Goal: Information Seeking & Learning: Find specific page/section

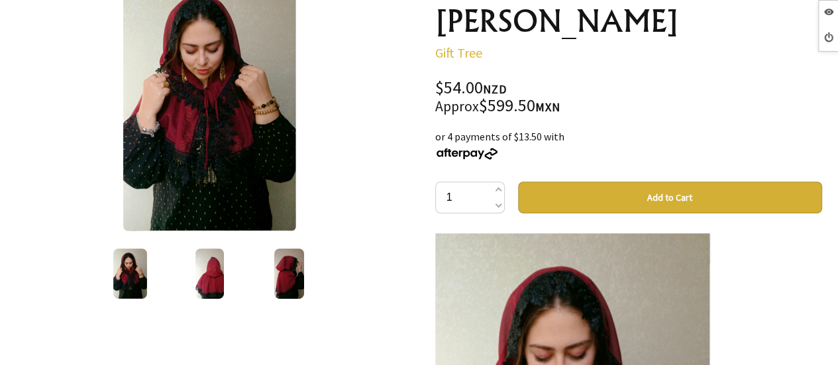
click at [211, 252] on img at bounding box center [209, 273] width 28 height 50
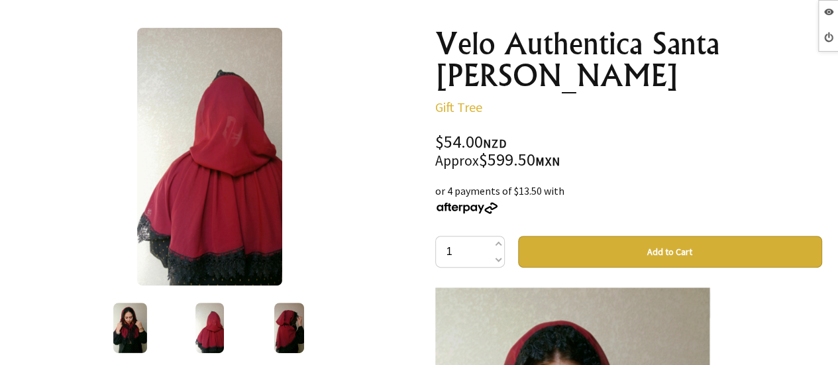
scroll to position [132, 0]
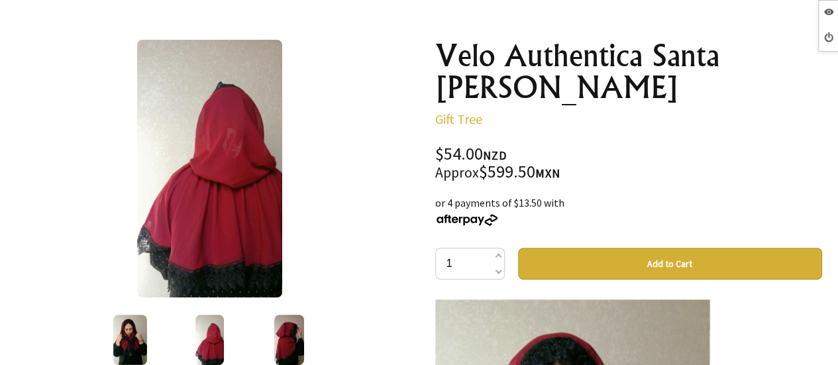
click at [281, 318] on img at bounding box center [289, 339] width 30 height 50
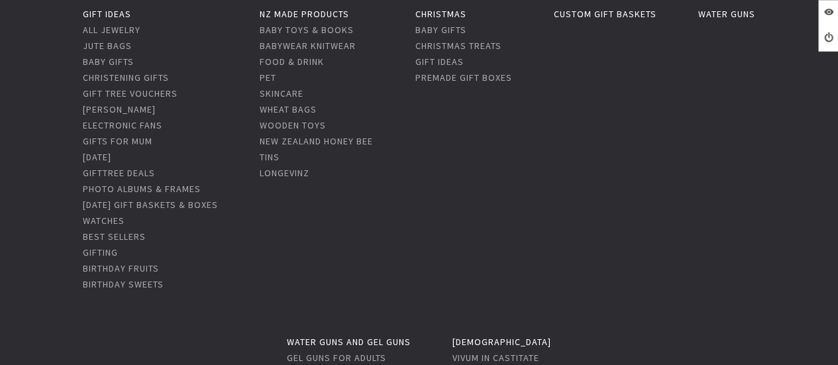
scroll to position [199, 0]
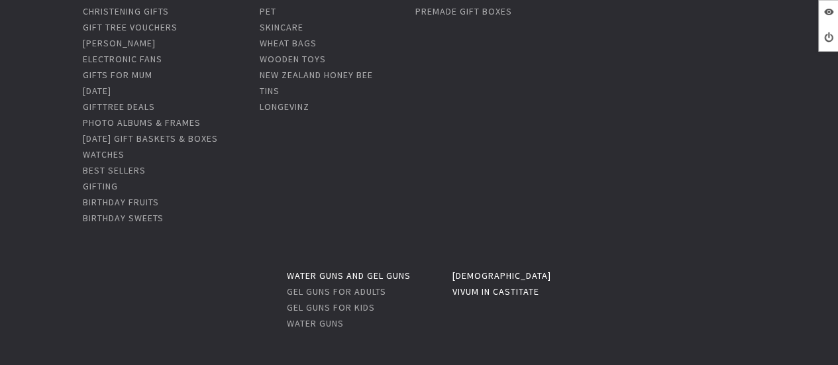
click at [489, 287] on link "Vivum in Castitate" at bounding box center [495, 291] width 87 height 12
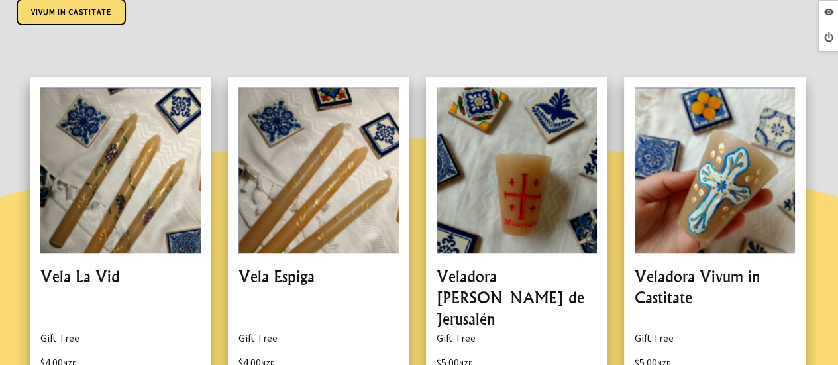
scroll to position [270, 0]
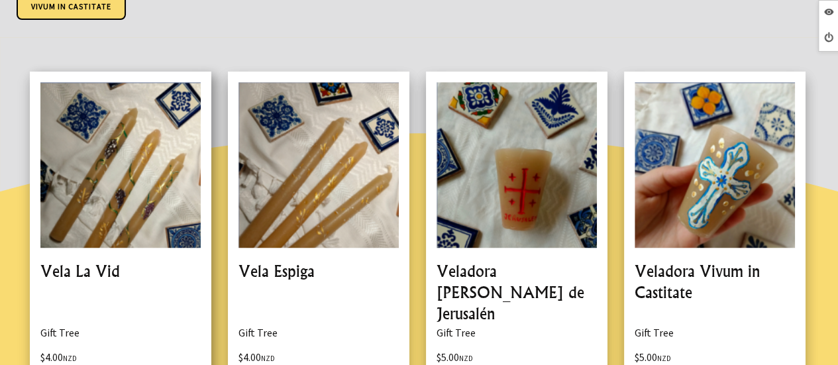
click at [121, 282] on link at bounding box center [120, 254] width 181 height 365
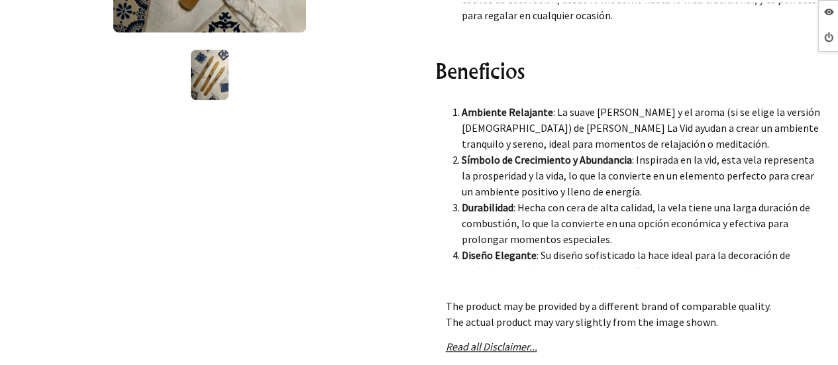
scroll to position [917, 0]
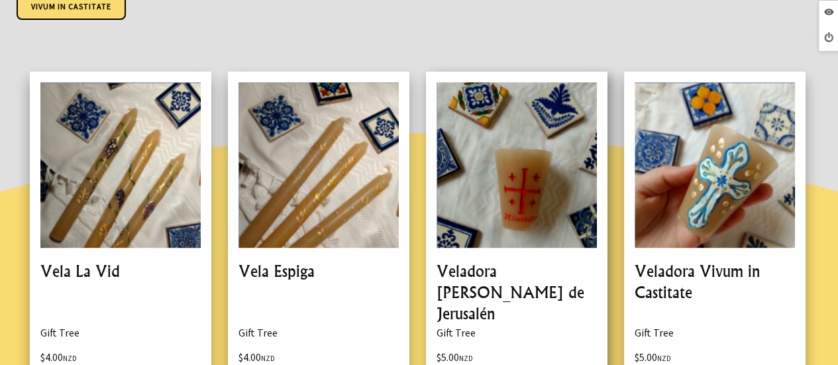
click at [477, 275] on link at bounding box center [516, 254] width 181 height 365
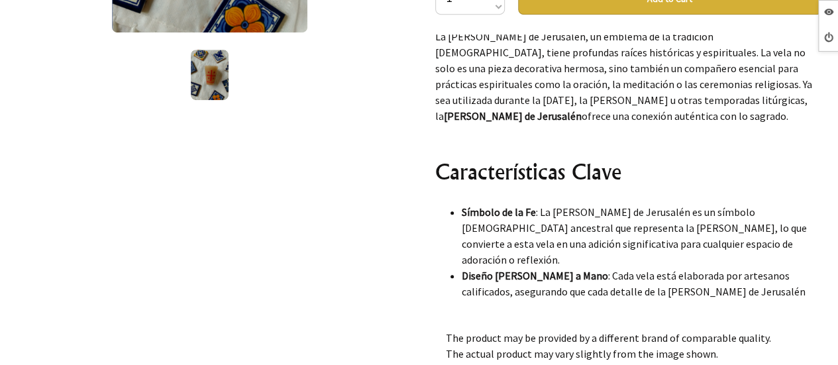
scroll to position [530, 0]
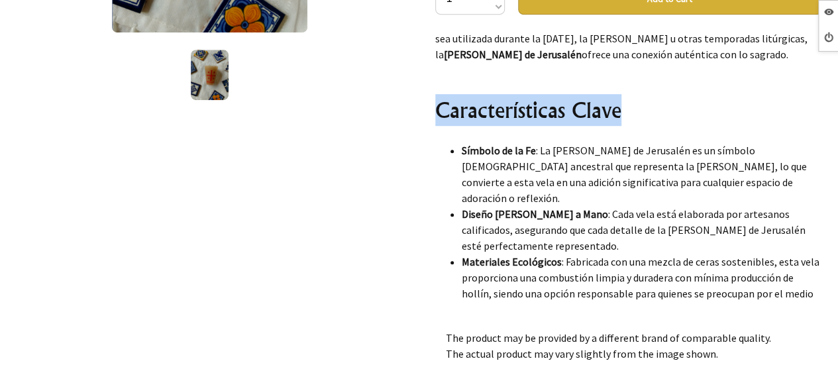
drag, startPoint x: 438, startPoint y: 62, endPoint x: 618, endPoint y: 59, distance: 179.4
click at [618, 94] on h2 "Características Clave" at bounding box center [628, 110] width 387 height 32
copy h2 "Características Clave"
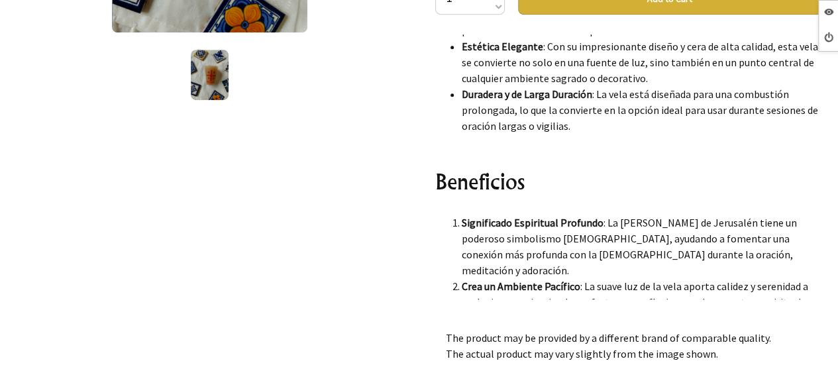
scroll to position [861, 0]
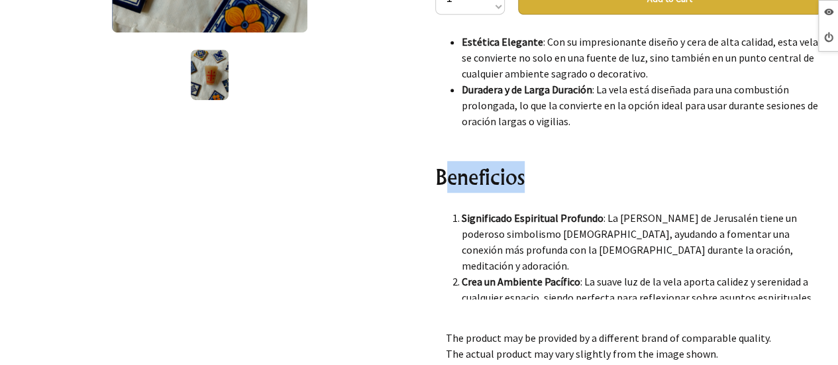
drag, startPoint x: 473, startPoint y: 111, endPoint x: 441, endPoint y: 111, distance: 32.4
click at [441, 161] on h2 "Beneficios" at bounding box center [628, 177] width 387 height 32
drag, startPoint x: 432, startPoint y: 115, endPoint x: 528, endPoint y: 114, distance: 95.3
click at [530, 115] on div "Veladora [PERSON_NAME] de Jerusalén Gift Tree $5.00 NZD Approx $55.51 MXN or 4 …" at bounding box center [628, 168] width 408 height 808
copy h2 "Beneficios"
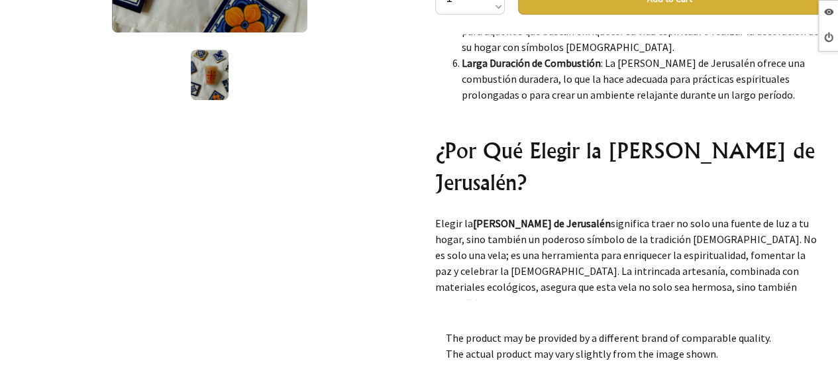
scroll to position [1258, 0]
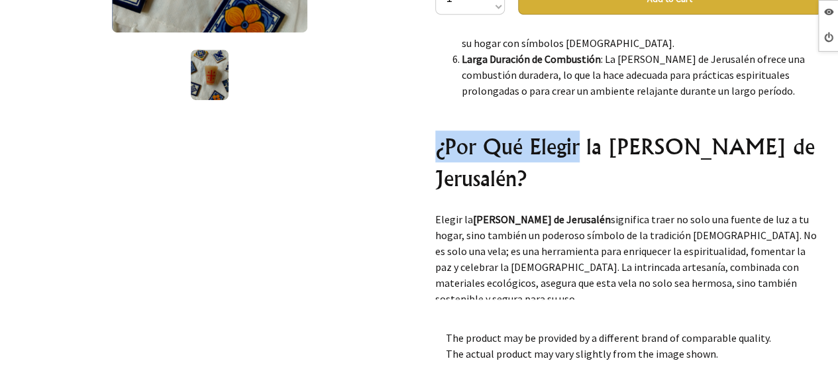
drag, startPoint x: 429, startPoint y: 70, endPoint x: 579, endPoint y: 77, distance: 149.8
click at [579, 77] on div "Veladora Cruz de Jerusalén Gift Tree $5.00 NZD Approx $55.51 MXN or 4 payments …" at bounding box center [628, 168] width 408 height 808
copy h2 "¿Por Qué Elegir"
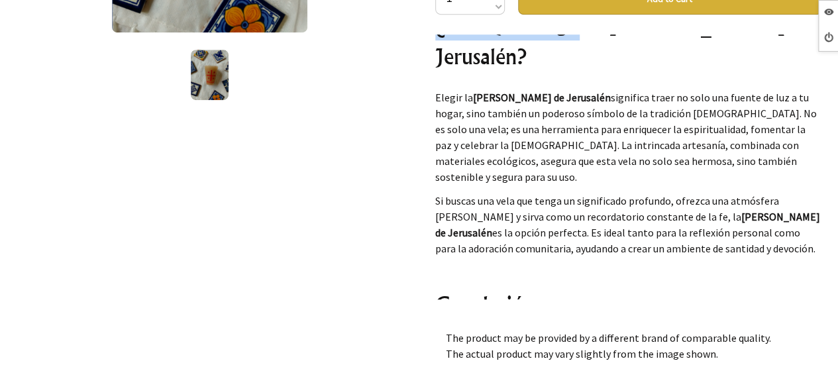
scroll to position [1457, 0]
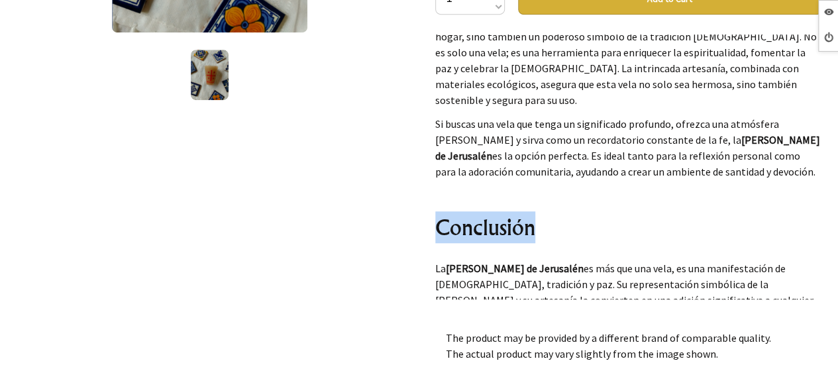
drag, startPoint x: 550, startPoint y: 134, endPoint x: 432, endPoint y: 125, distance: 118.2
click at [432, 125] on div "Veladora Cruz de Jerusalén Gift Tree $5.00 NZD Approx $55.51 MXN or 4 payments …" at bounding box center [628, 168] width 408 height 808
copy h2 "Conclusión"
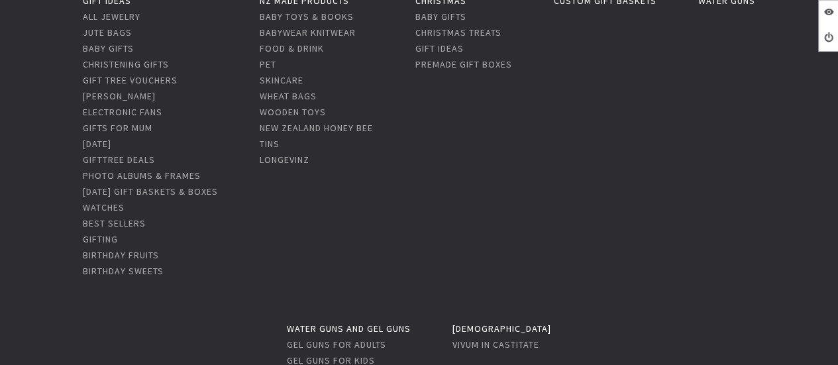
scroll to position [265, 0]
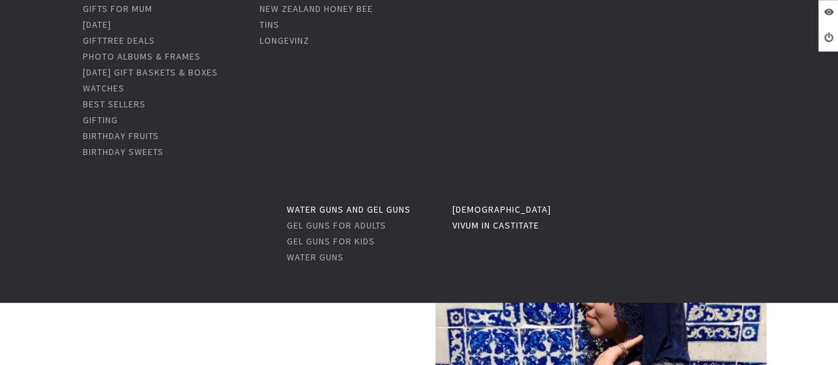
click at [469, 227] on link "Vivum in Castitate" at bounding box center [495, 225] width 87 height 12
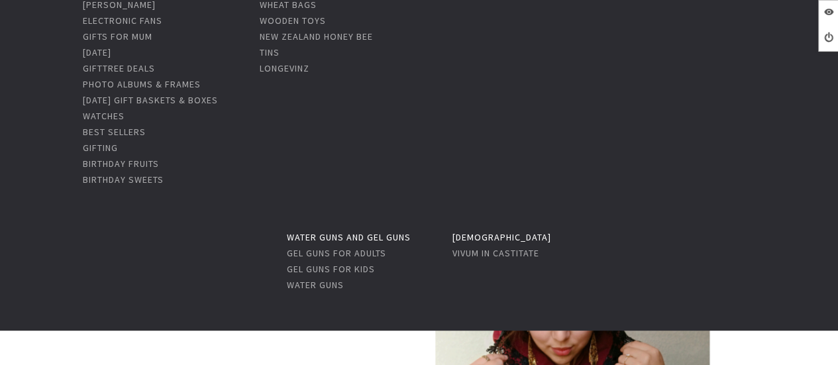
scroll to position [265, 0]
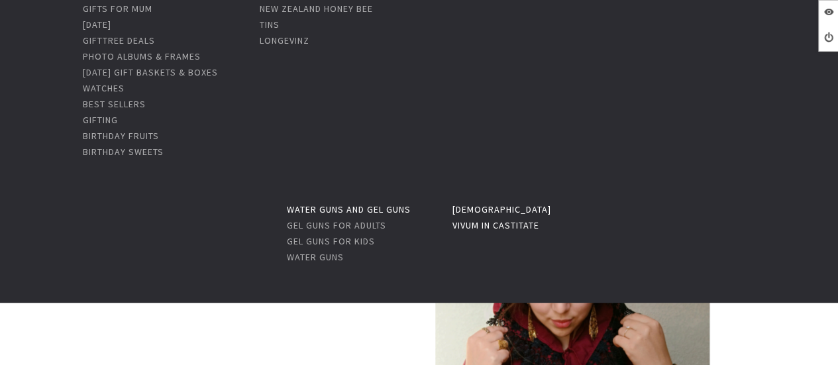
click at [495, 230] on link "Vivum in Castitate" at bounding box center [495, 225] width 87 height 12
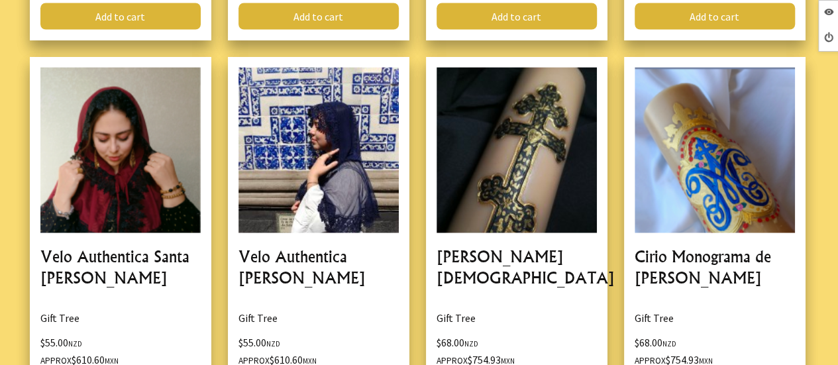
scroll to position [3848, 0]
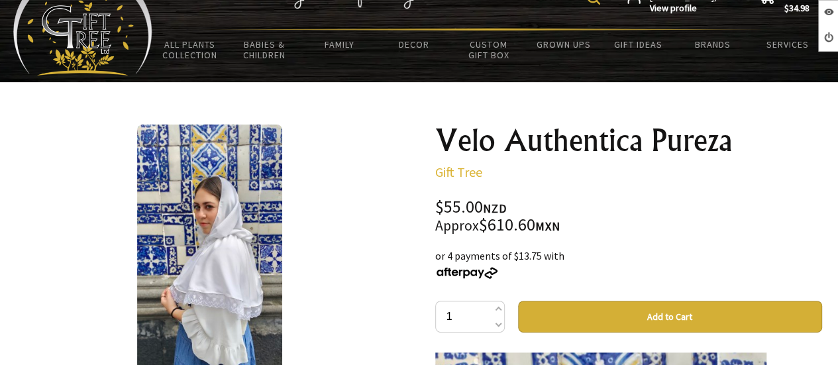
scroll to position [66, 0]
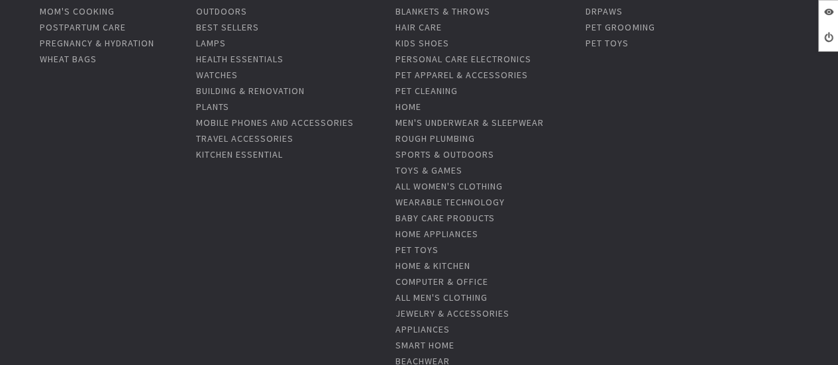
scroll to position [66, 0]
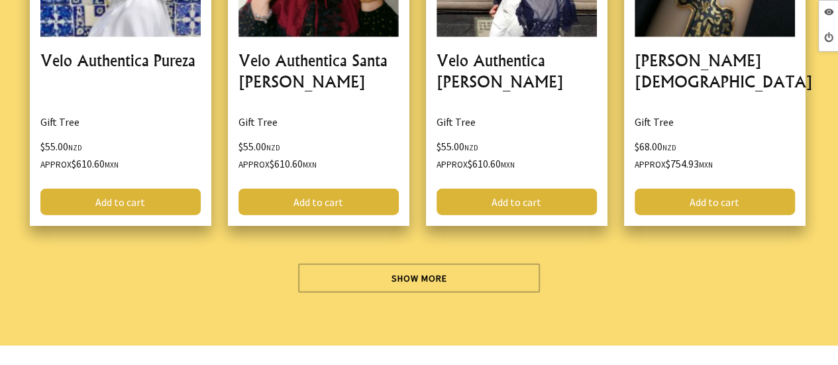
scroll to position [3973, 0]
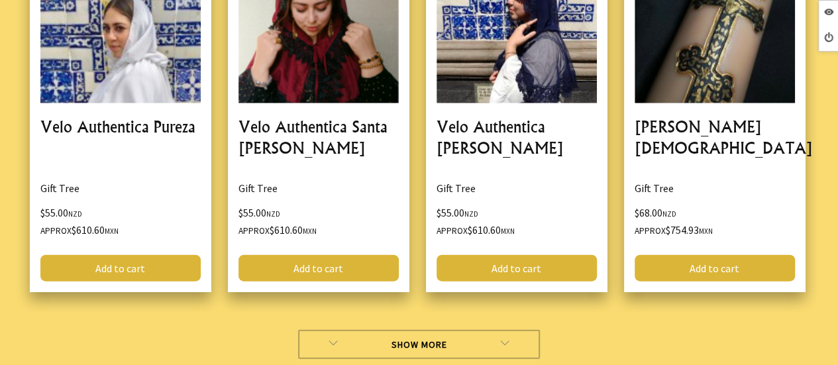
click at [491, 330] on link "Show More" at bounding box center [419, 344] width 242 height 29
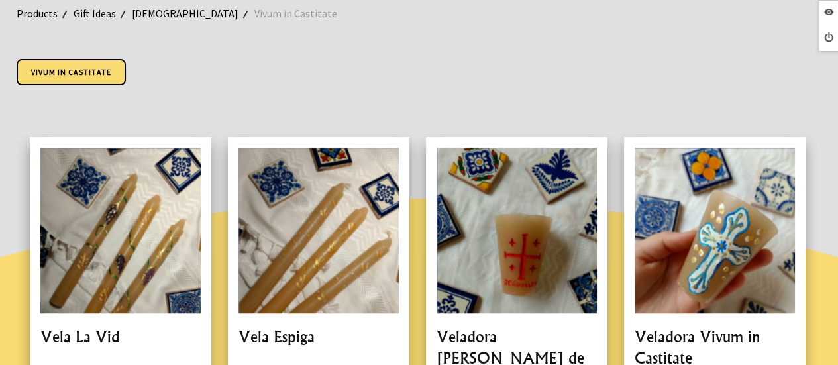
scroll to position [211, 0]
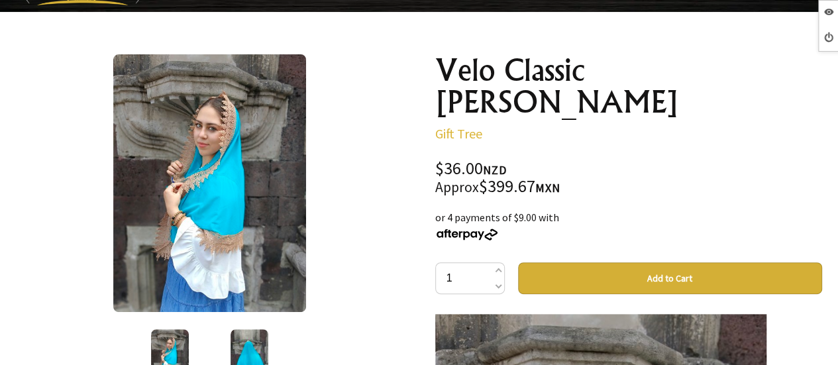
scroll to position [42, 0]
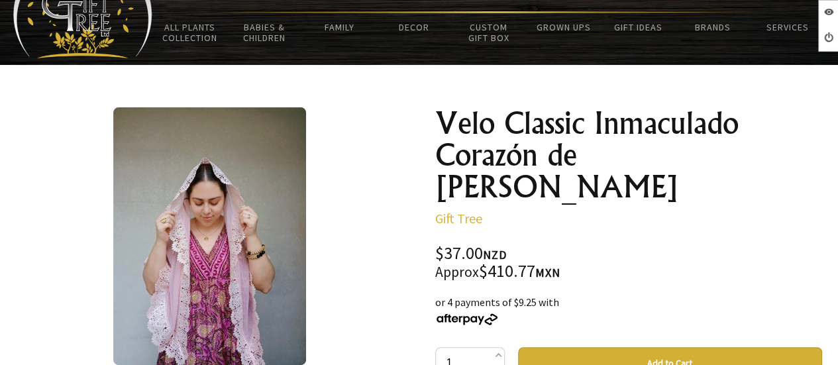
scroll to position [199, 0]
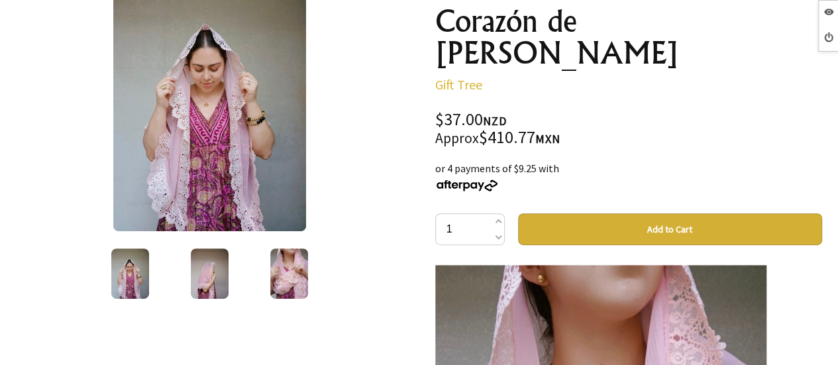
click at [201, 273] on img at bounding box center [210, 273] width 38 height 50
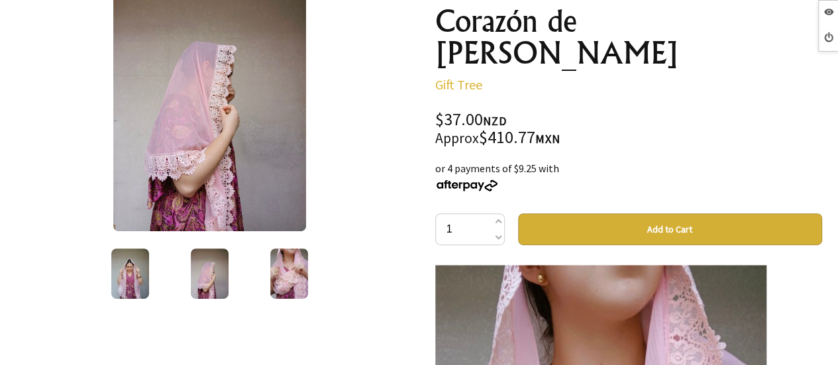
click at [297, 264] on img at bounding box center [289, 273] width 38 height 50
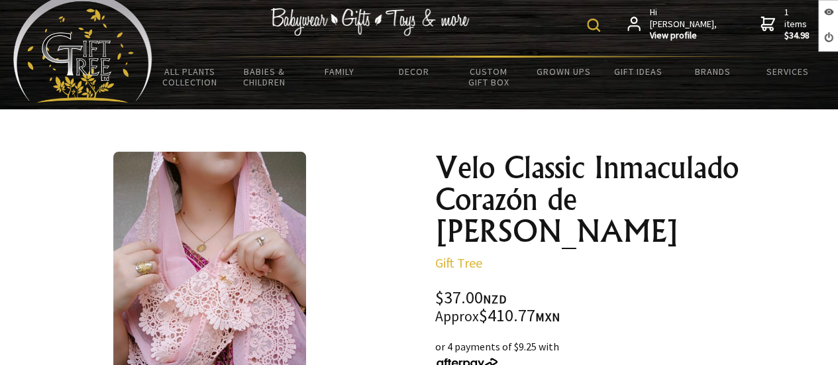
scroll to position [0, 0]
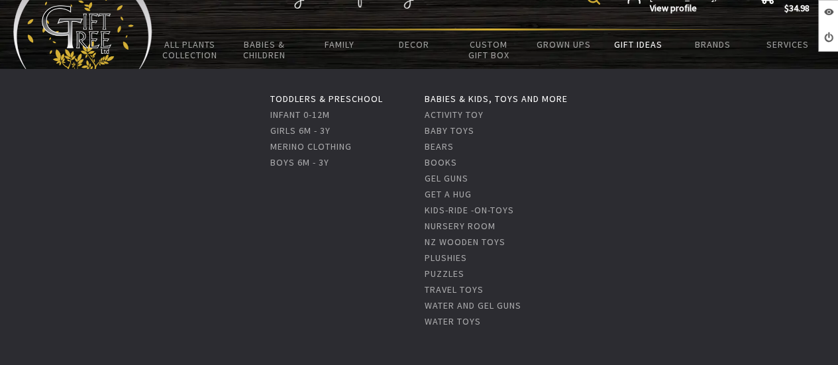
scroll to position [66, 0]
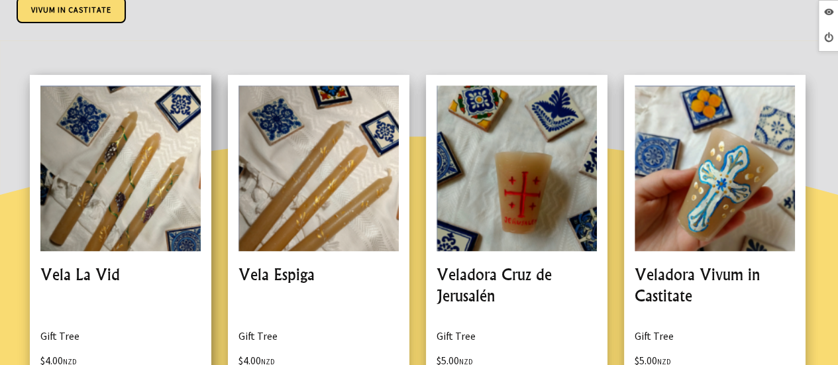
scroll to position [265, 0]
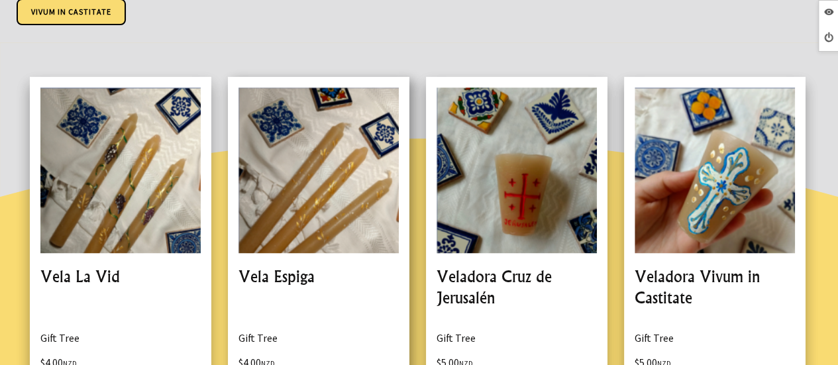
scroll to position [132, 0]
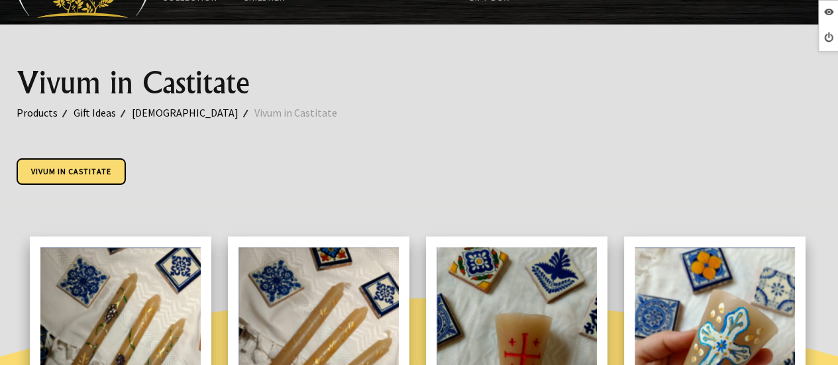
scroll to position [132, 0]
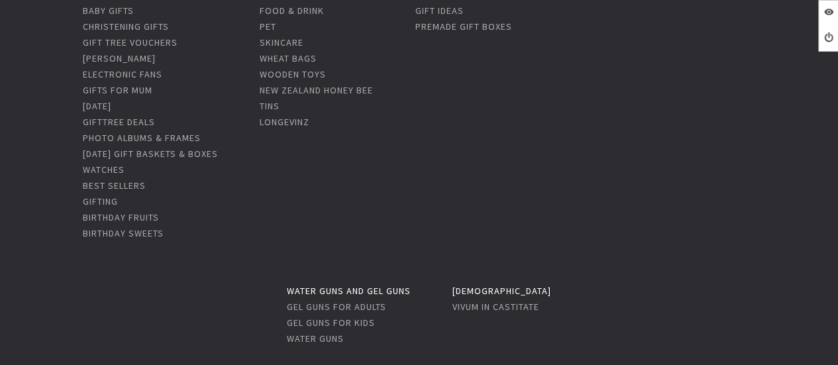
scroll to position [199, 0]
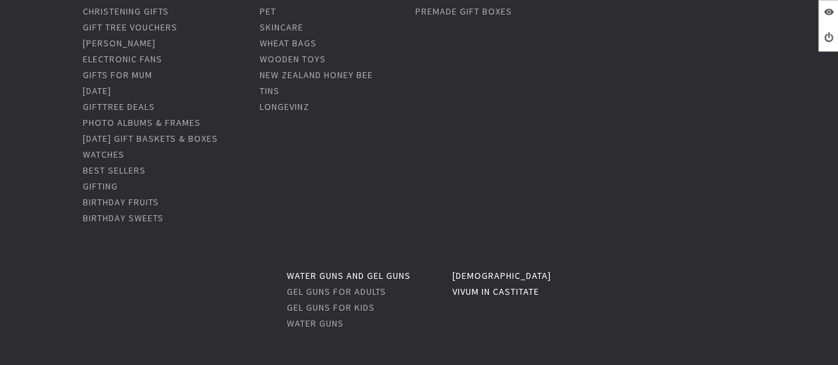
click at [463, 291] on link "Vivum in Castitate" at bounding box center [495, 291] width 87 height 12
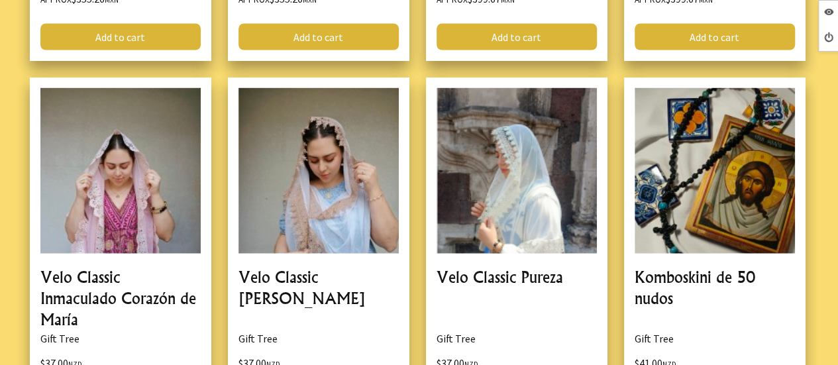
scroll to position [3834, 0]
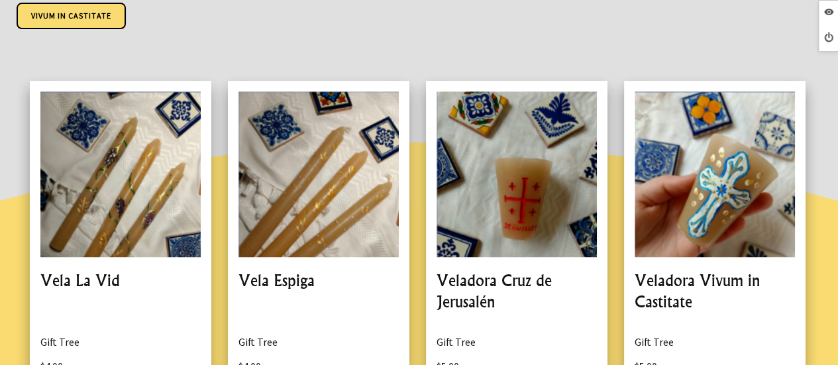
scroll to position [254, 0]
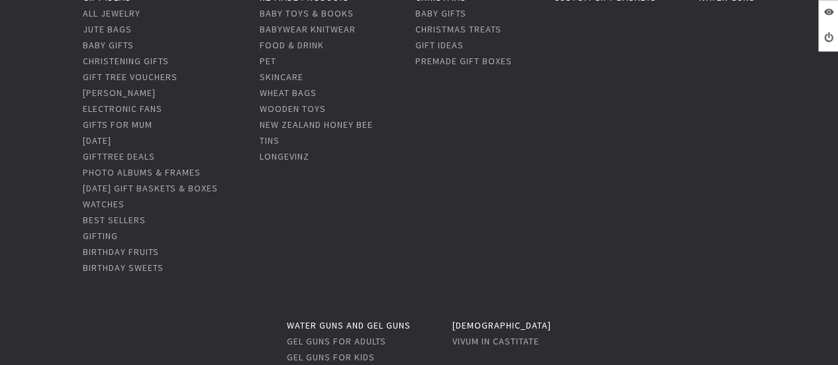
scroll to position [132, 0]
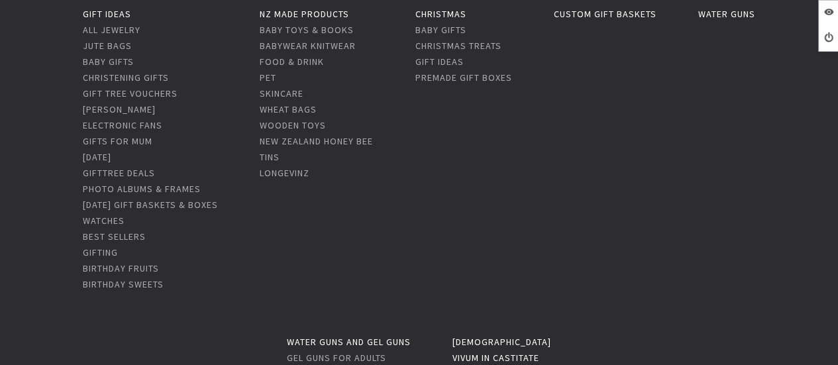
click at [479, 352] on link "Vivum in Castitate" at bounding box center [495, 358] width 87 height 12
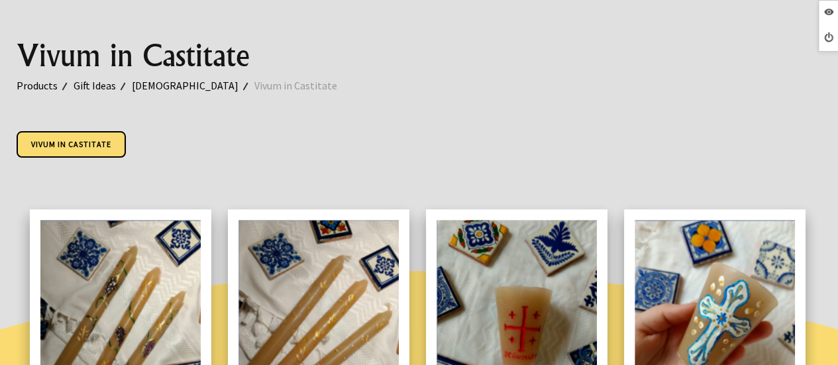
click at [689, 156] on div "Vivum in Castitate" at bounding box center [419, 147] width 805 height 33
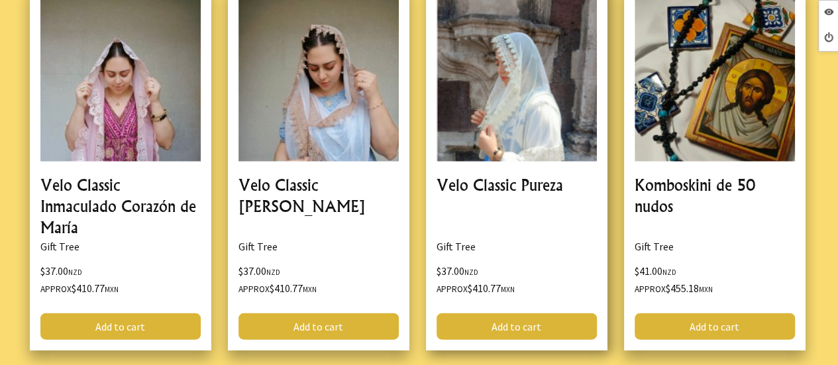
scroll to position [3902, 0]
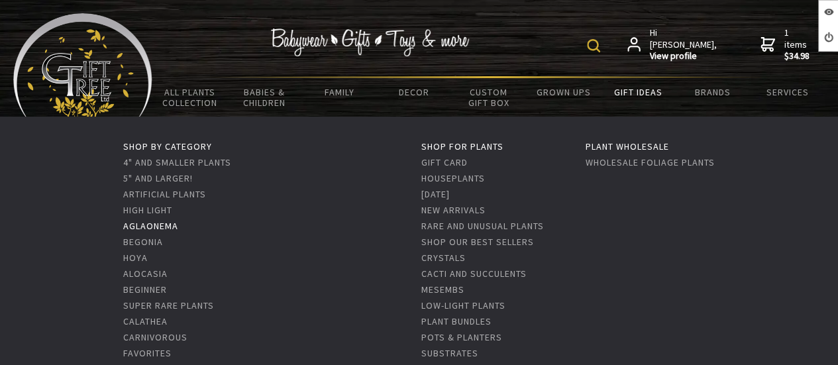
click at [144, 221] on link "Aglaonema" at bounding box center [150, 226] width 55 height 12
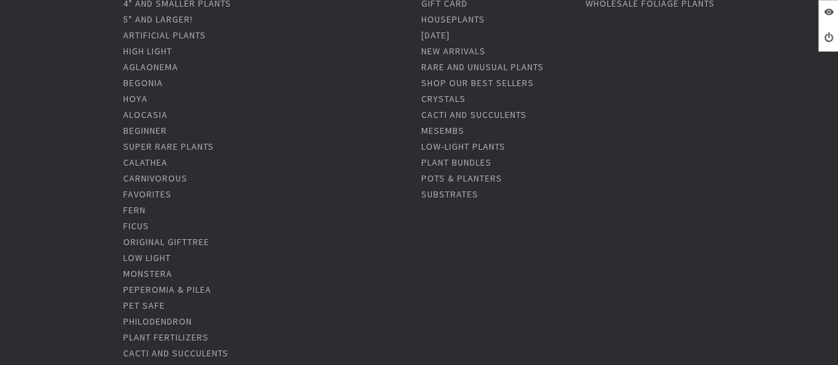
scroll to position [93, 0]
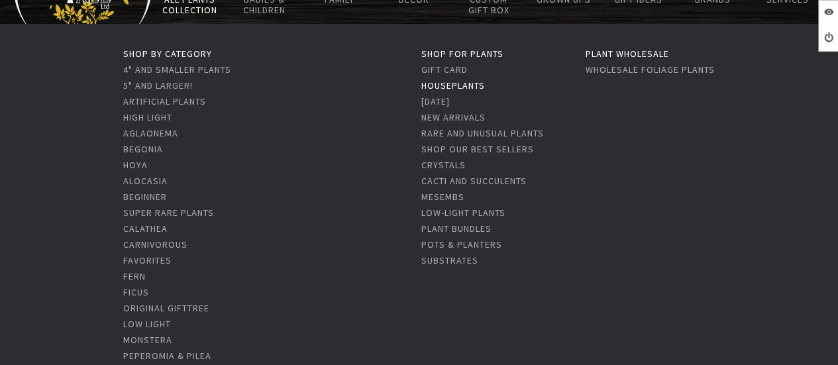
click at [463, 87] on link "Houseplants" at bounding box center [453, 85] width 64 height 12
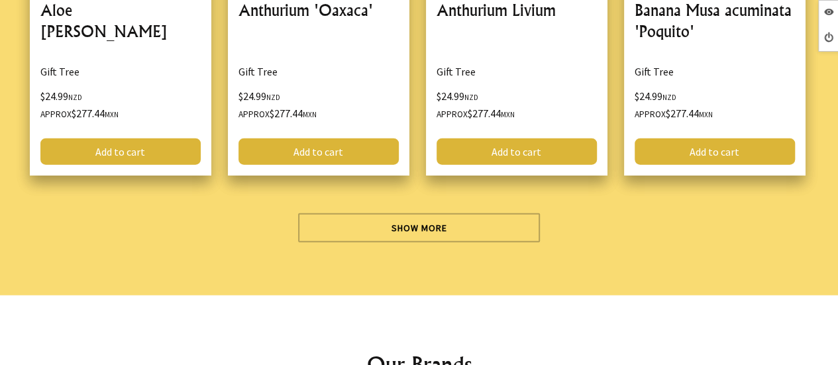
scroll to position [4105, 0]
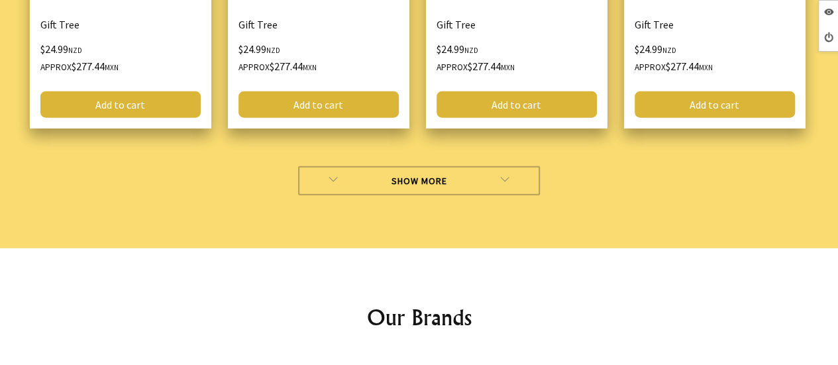
click at [502, 166] on link "Show More" at bounding box center [419, 180] width 242 height 29
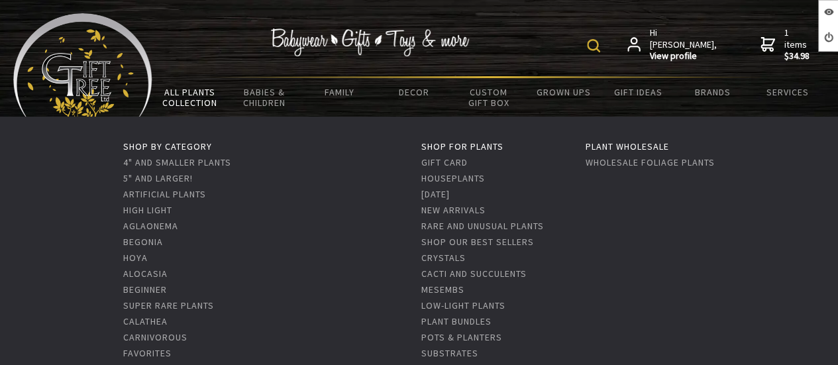
click at [203, 95] on link "All Plants Collection" at bounding box center [189, 97] width 75 height 38
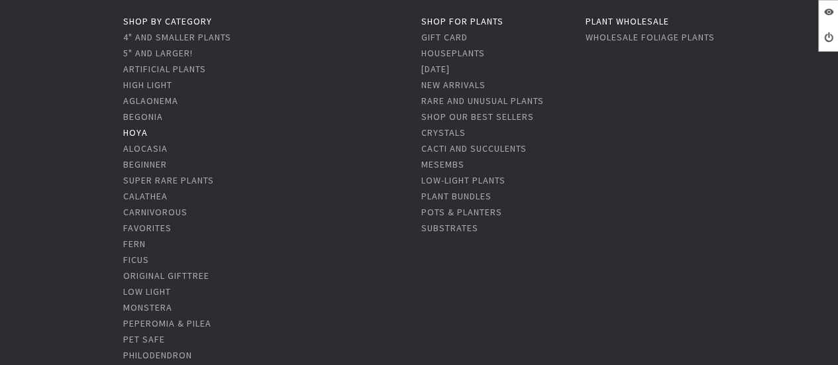
scroll to position [132, 0]
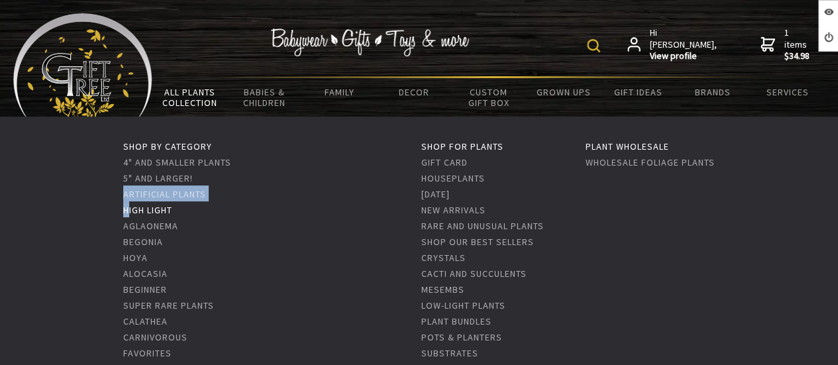
drag, startPoint x: 111, startPoint y: 190, endPoint x: 120, endPoint y: 206, distance: 18.4
click at [120, 206] on ul "Shop by Category 4" and Smaller Plants 5" and Larger! Artificial Plants High Li…" at bounding box center [419, 361] width 838 height 488
click at [88, 191] on ul "Shop by Category 4" and Smaller Plants 5" and Larger! Artificial Plants High Li…" at bounding box center [419, 361] width 838 height 488
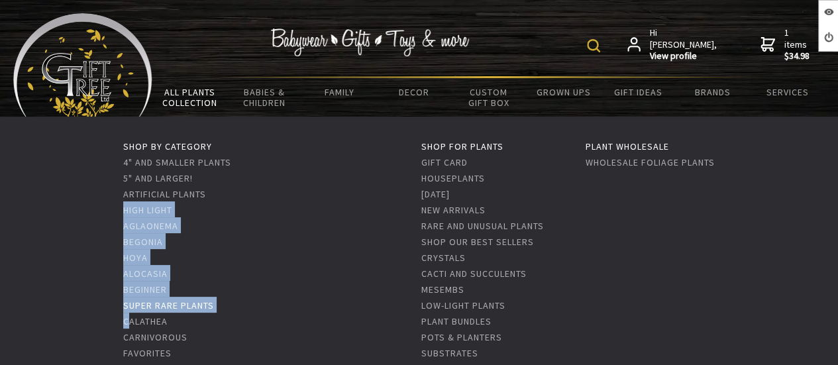
drag, startPoint x: 113, startPoint y: 206, endPoint x: 126, endPoint y: 307, distance: 102.2
click at [126, 311] on ul "Shop by Category 4" and Smaller Plants 5" and Larger! Artificial Plants High Li…" at bounding box center [419, 361] width 838 height 488
click at [217, 210] on li "High Light" at bounding box center [251, 209] width 256 height 16
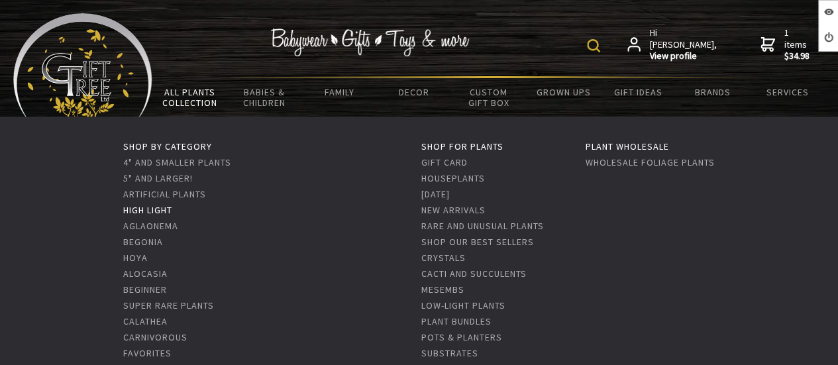
click at [168, 206] on link "High Light" at bounding box center [147, 210] width 49 height 12
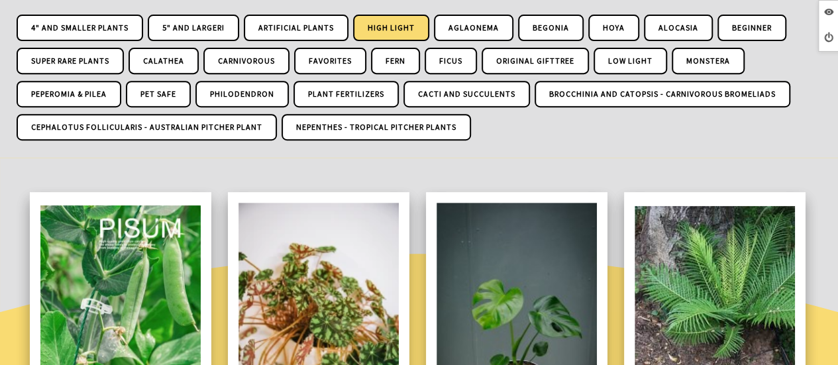
scroll to position [66, 0]
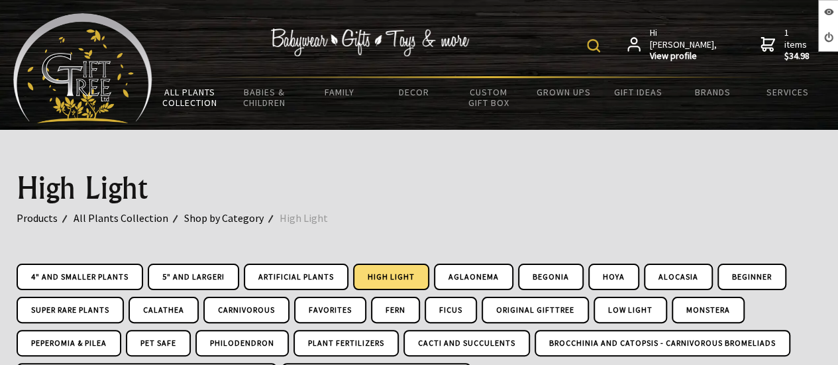
click at [600, 51] on img at bounding box center [593, 45] width 13 height 13
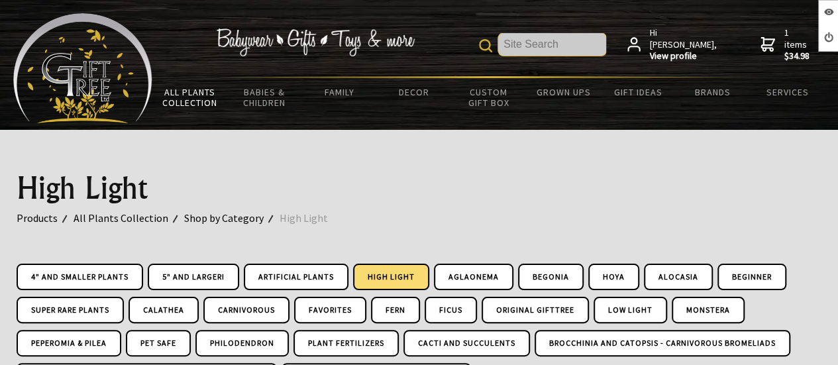
paste input "Lengua de Suegra"
type input "Lengua de Suegra"
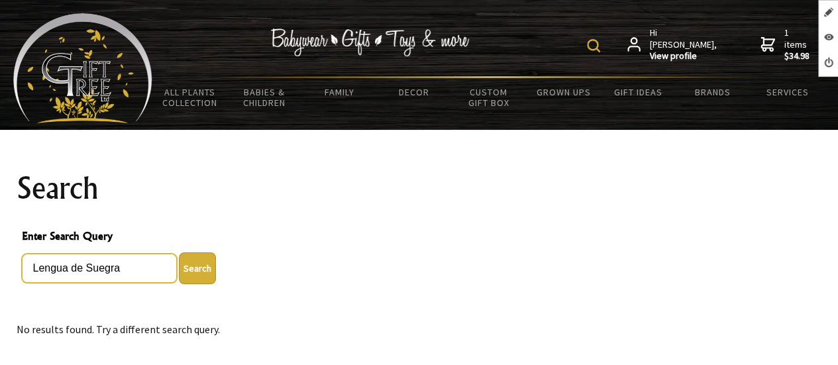
click at [135, 264] on input "Lengua de Suegra" at bounding box center [99, 268] width 155 height 29
drag, startPoint x: 135, startPoint y: 264, endPoint x: 0, endPoint y: 230, distance: 139.4
click at [0, 230] on section "Search Enter Search Query Lengua de Suegra Search No results found. Try a diffe…" at bounding box center [419, 255] width 838 height 250
paste input "Sansevieria"
type input "Sansevieria"
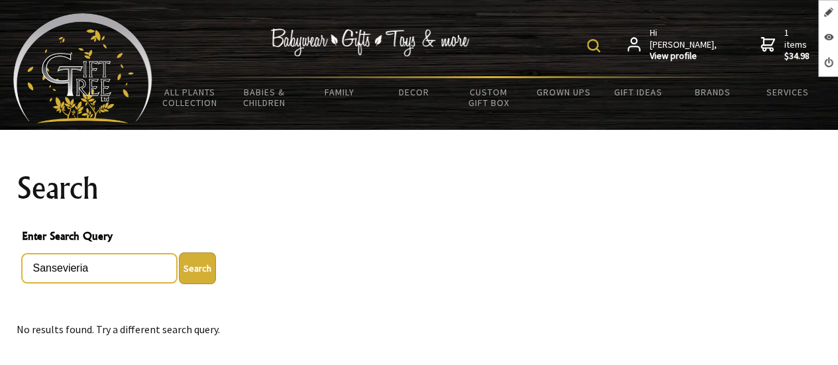
click at [179, 252] on button "Search" at bounding box center [197, 268] width 37 height 32
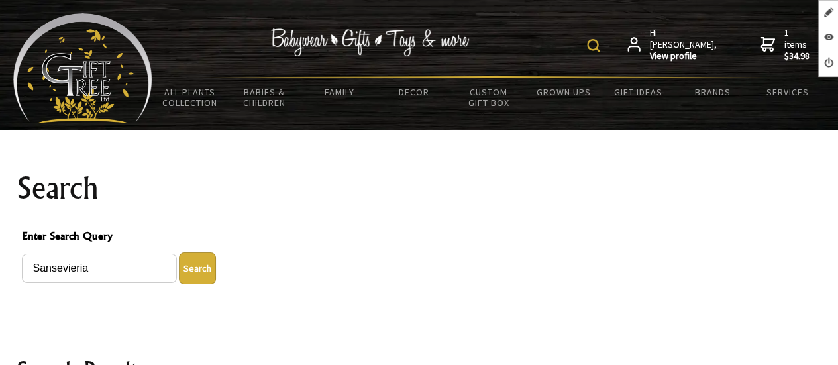
click at [193, 273] on button "Search" at bounding box center [197, 268] width 37 height 32
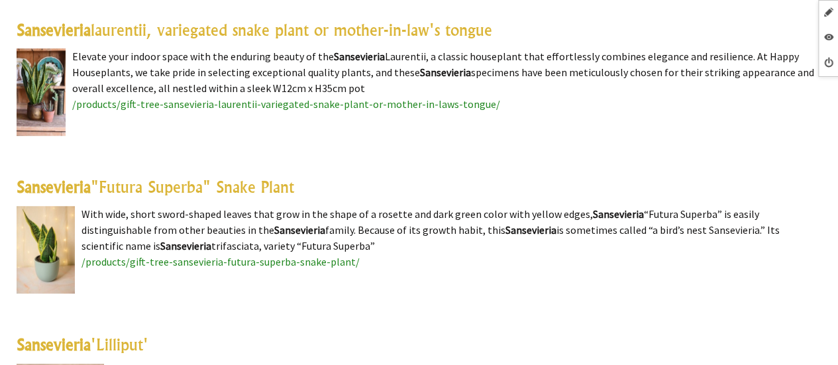
scroll to position [397, 0]
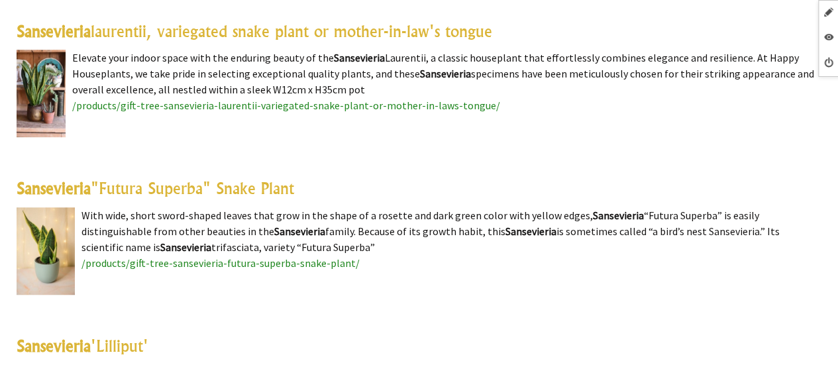
click at [363, 28] on link "Sansevieria laurentii, variegated snake plant or mother-in-law's tongue" at bounding box center [254, 31] width 475 height 20
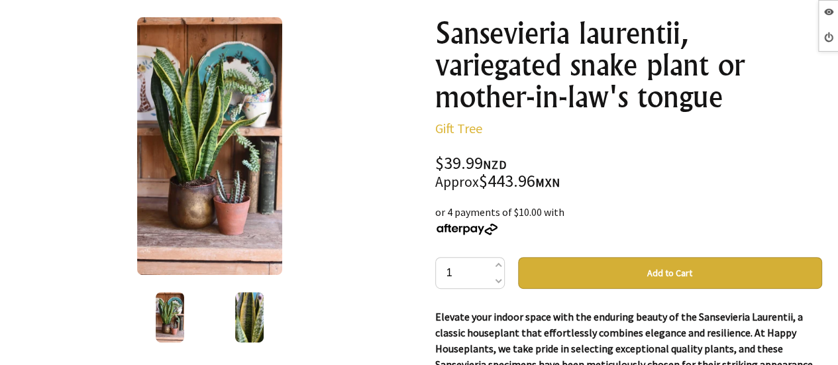
scroll to position [199, 0]
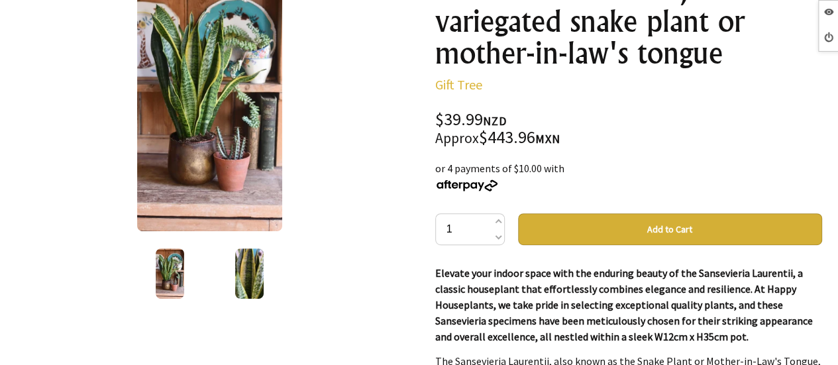
click at [262, 264] on img at bounding box center [249, 273] width 28 height 50
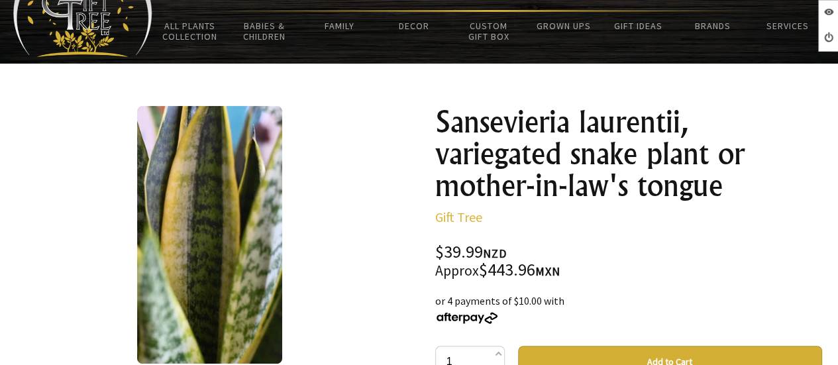
scroll to position [132, 0]
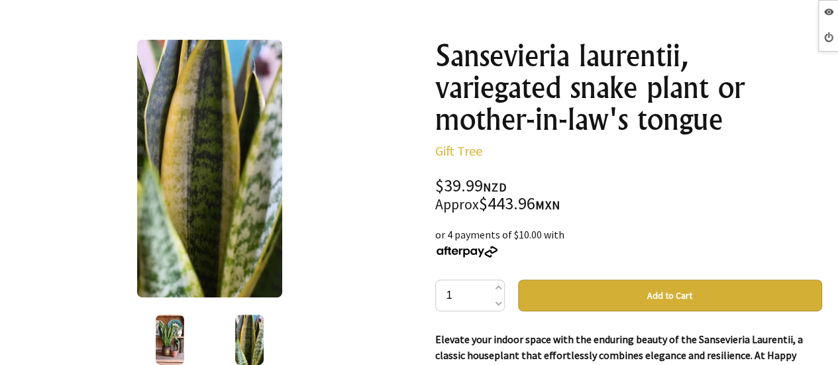
click at [176, 336] on img at bounding box center [170, 339] width 28 height 50
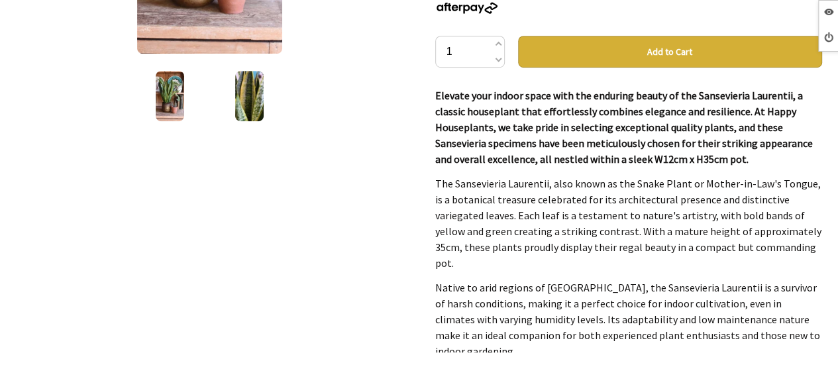
scroll to position [331, 0]
